Goal: Use online tool/utility: Utilize a website feature to perform a specific function

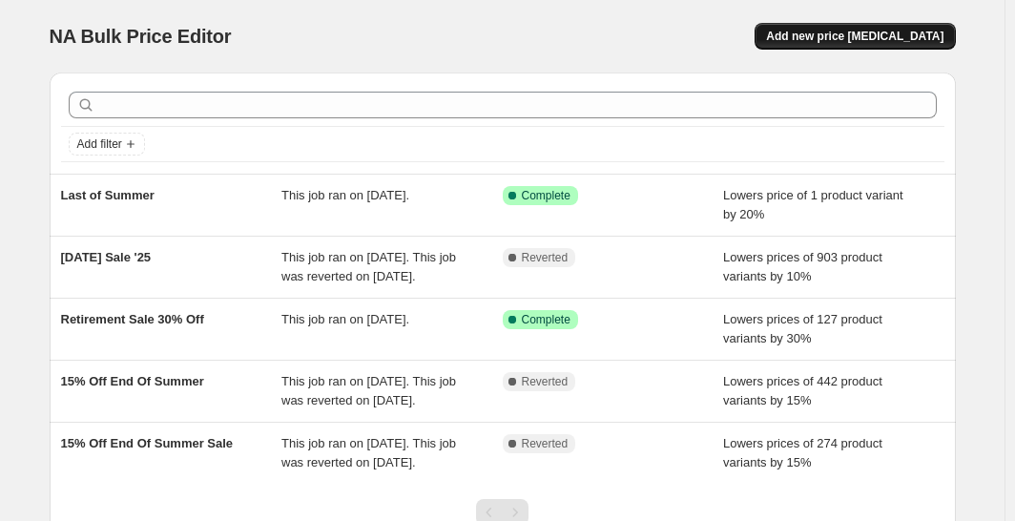
click at [868, 39] on span "Add new price [MEDICAL_DATA]" at bounding box center [855, 36] width 178 height 15
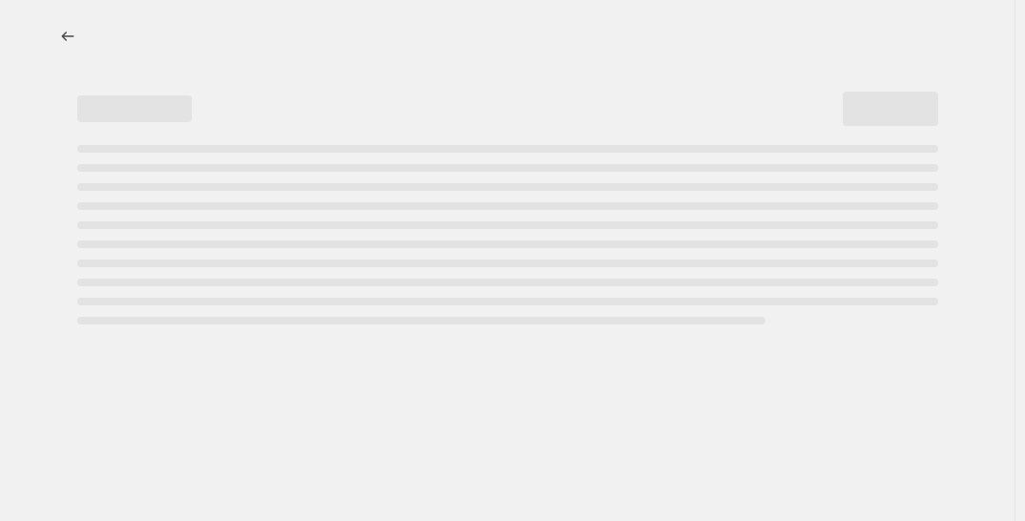
select select "percentage"
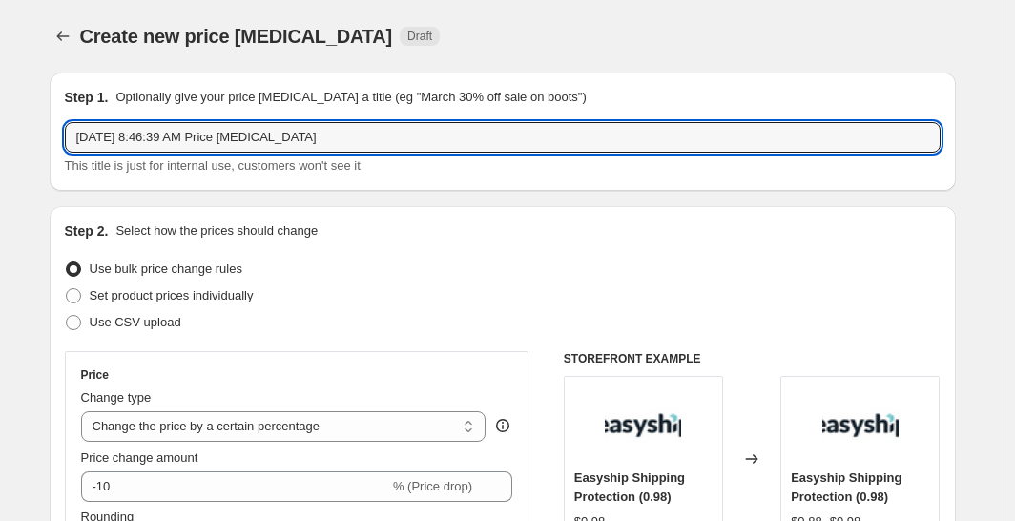
drag, startPoint x: 357, startPoint y: 136, endPoint x: -30, endPoint y: 127, distance: 386.6
click at [0, 127] on html "Home Settings Plans Skip to content Create new price [MEDICAL_DATA]. This page …" at bounding box center [507, 260] width 1015 height 521
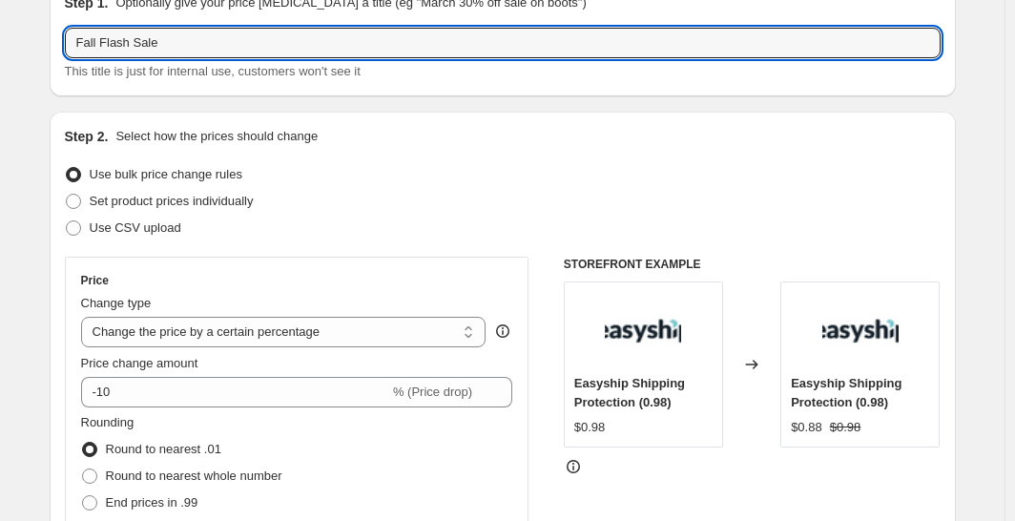
scroll to position [191, 0]
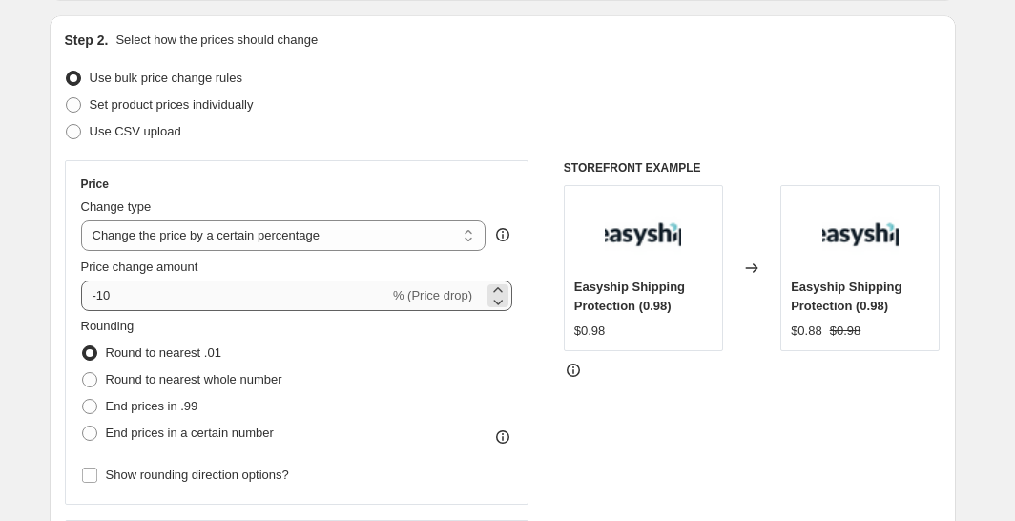
type input "Fall Flash Sale"
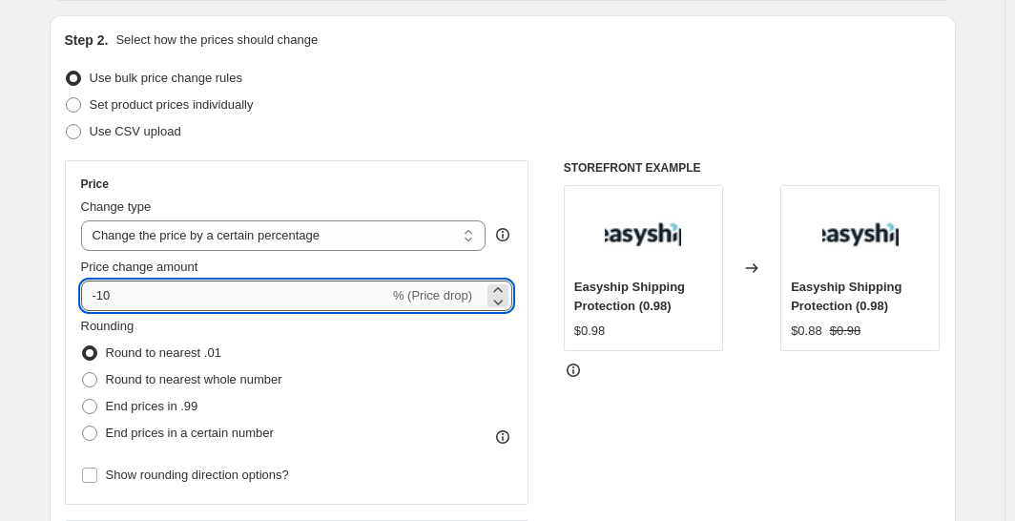
drag, startPoint x: 155, startPoint y: 293, endPoint x: 100, endPoint y: 305, distance: 55.8
click at [100, 305] on input "-10" at bounding box center [235, 296] width 308 height 31
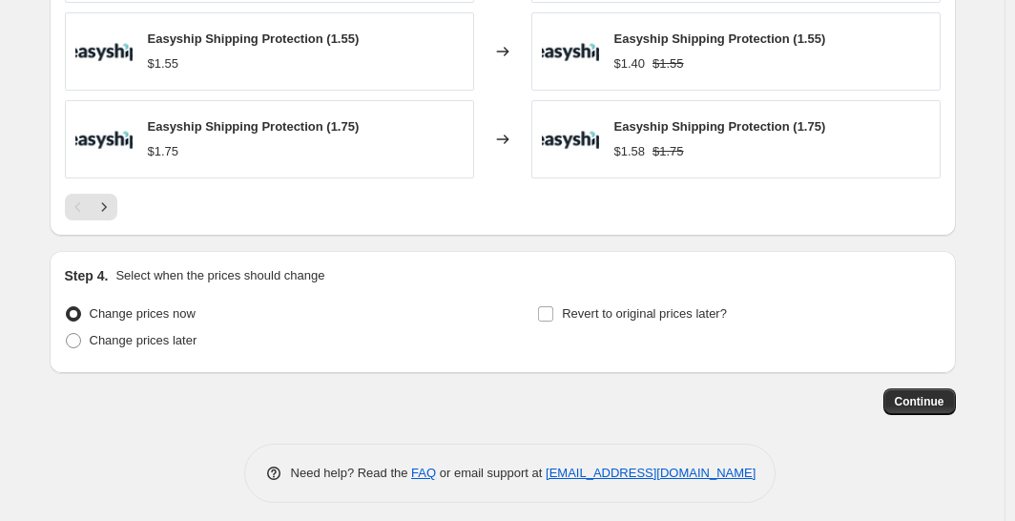
scroll to position [1382, 0]
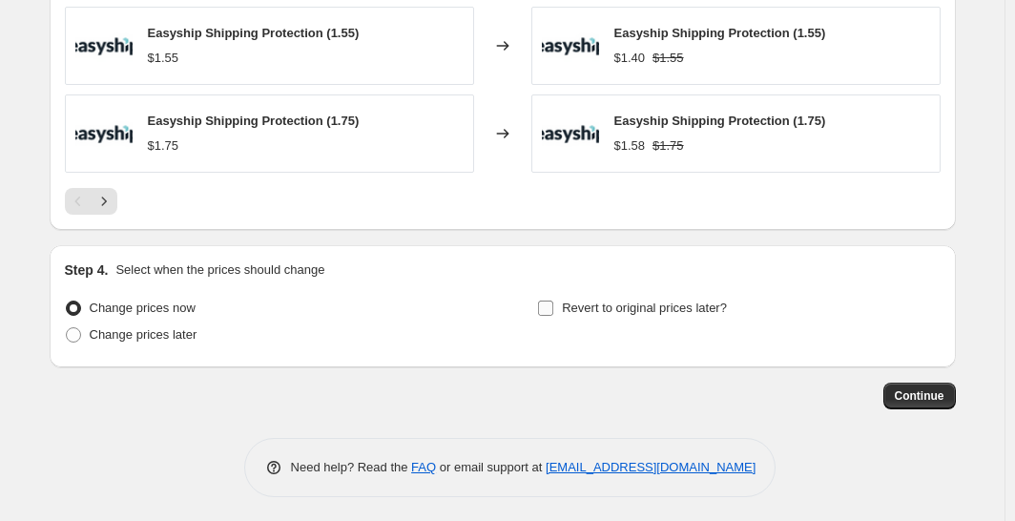
type input "-25"
click at [554, 306] on input "Revert to original prices later?" at bounding box center [545, 308] width 15 height 15
checkbox input "true"
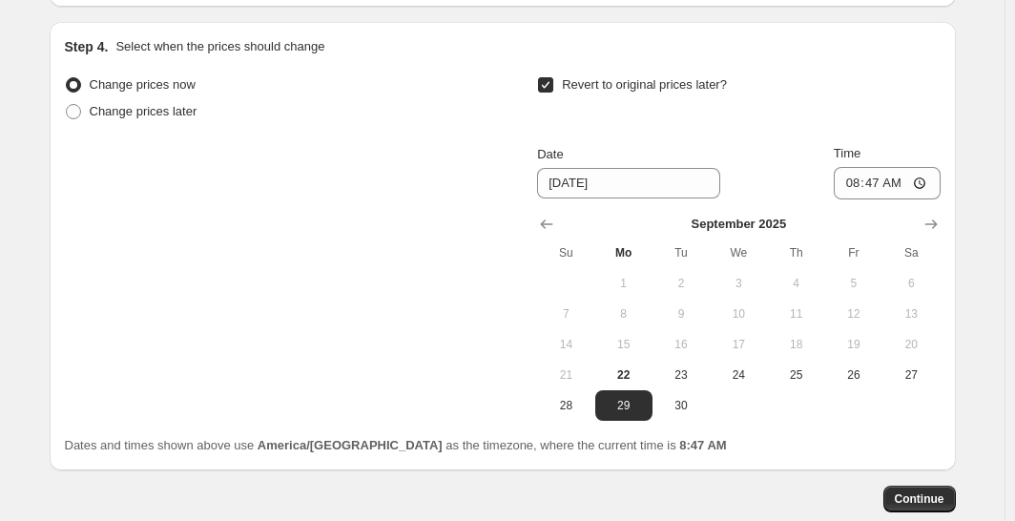
scroll to position [1669, 0]
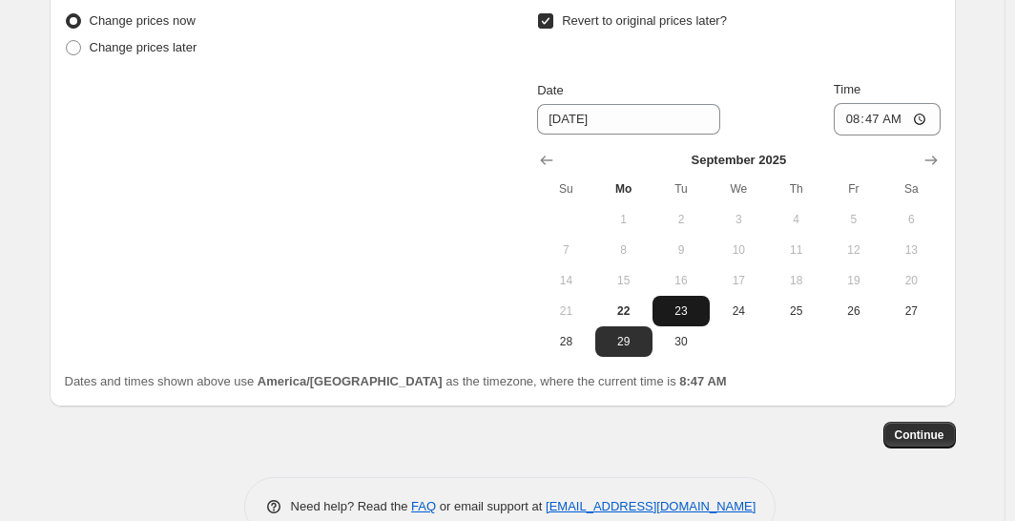
click at [692, 309] on span "23" at bounding box center [681, 310] width 42 height 15
click at [735, 305] on span "24" at bounding box center [739, 310] width 42 height 15
type input "[DATE]"
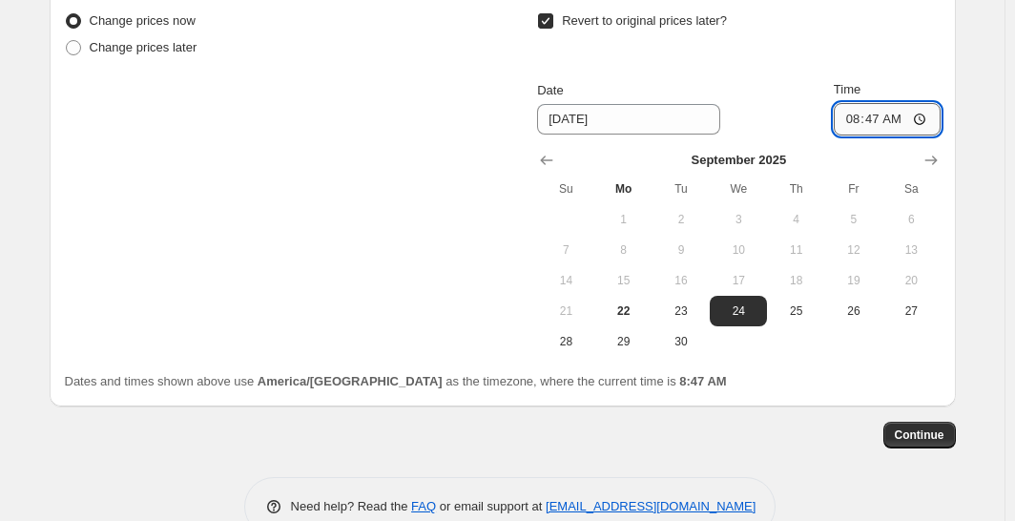
click at [874, 119] on input "08:47" at bounding box center [887, 119] width 107 height 32
click at [853, 120] on input "08:47" at bounding box center [887, 119] width 107 height 32
type input "07:00"
click at [914, 433] on span "Continue" at bounding box center [920, 435] width 50 height 15
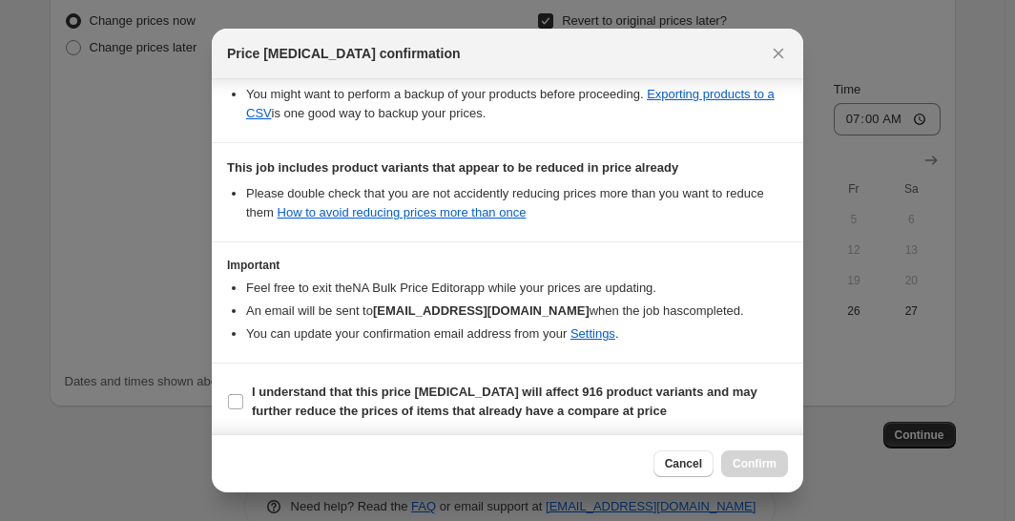
scroll to position [404, 0]
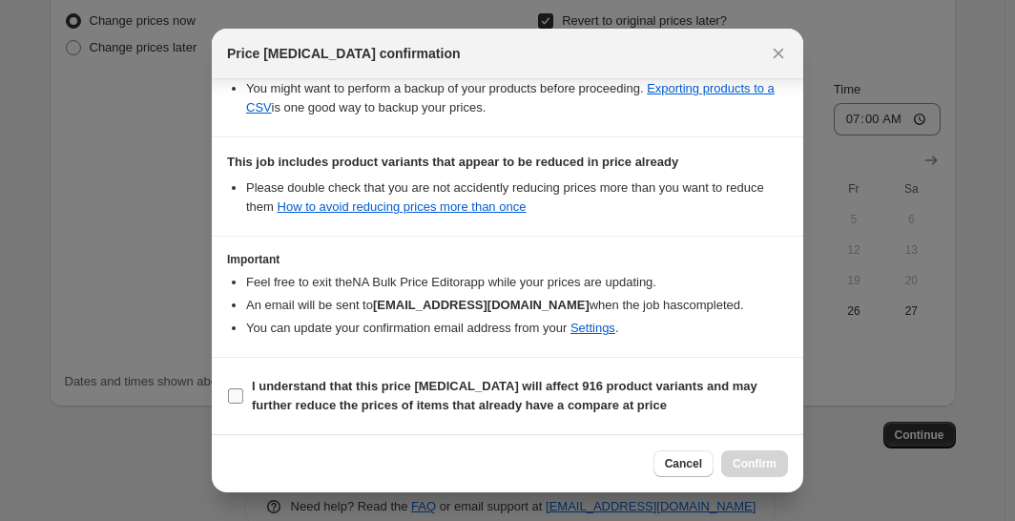
click at [228, 400] on input "I understand that this price [MEDICAL_DATA] will affect 916 product variants an…" at bounding box center [235, 395] width 15 height 15
checkbox input "true"
click at [751, 469] on span "Confirm" at bounding box center [755, 463] width 44 height 15
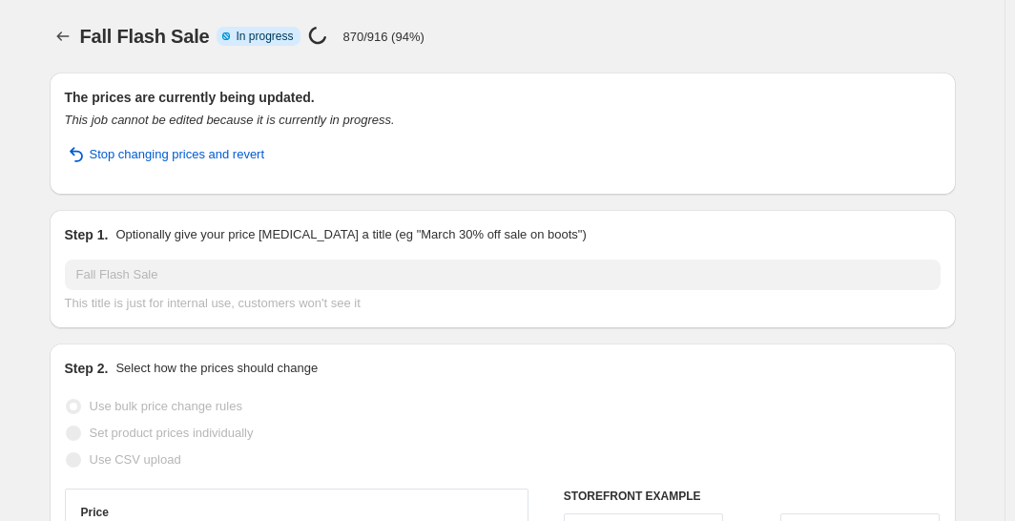
select select "percentage"
